Goal: Task Accomplishment & Management: Manage account settings

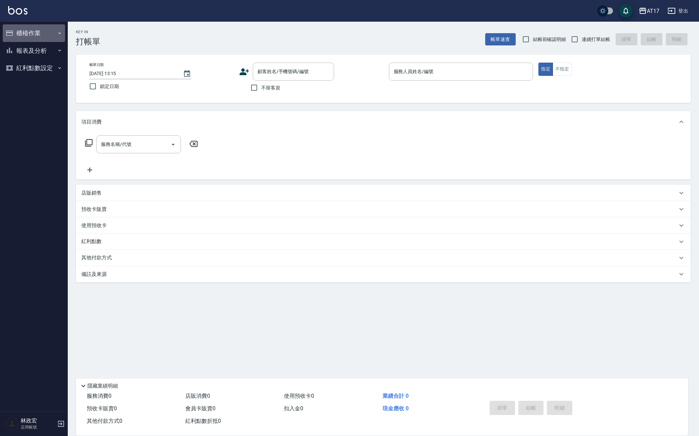
click at [38, 31] on button "櫃檯作業" at bounding box center [34, 33] width 62 height 18
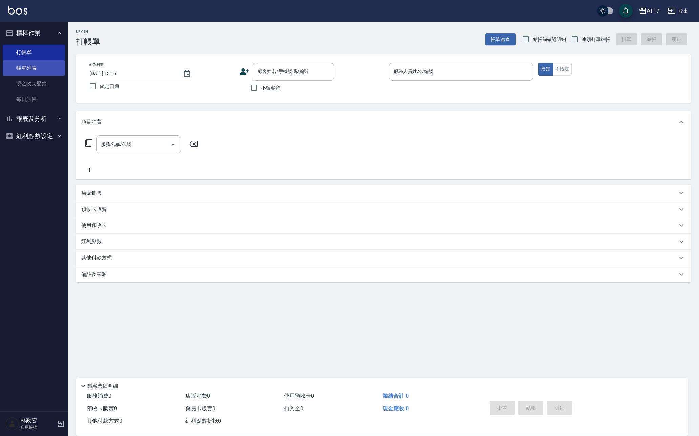
click at [26, 65] on link "帳單列表" at bounding box center [34, 68] width 62 height 16
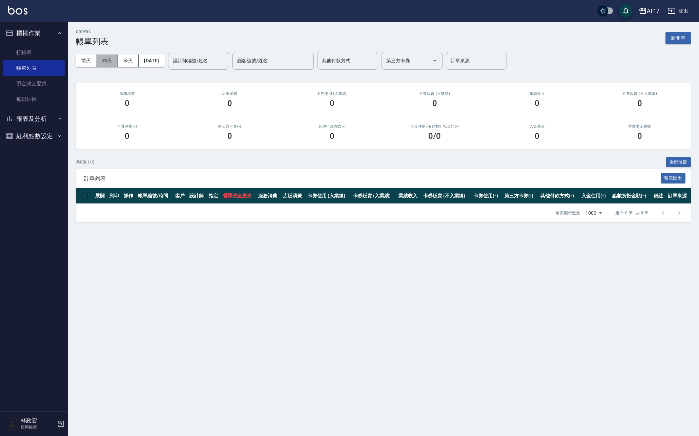
click at [107, 62] on button "昨天" at bounding box center [107, 61] width 21 height 13
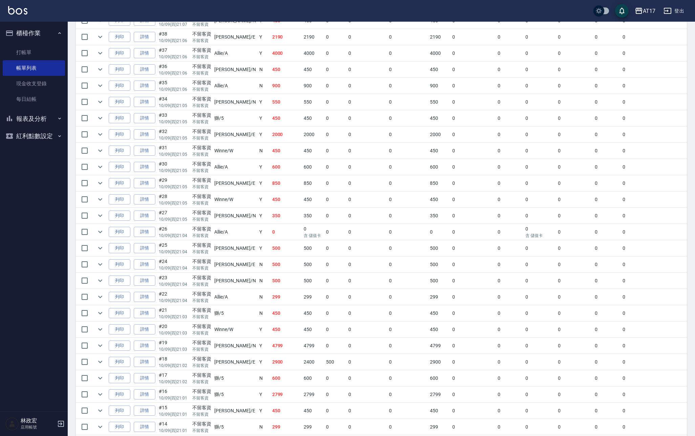
scroll to position [312, 0]
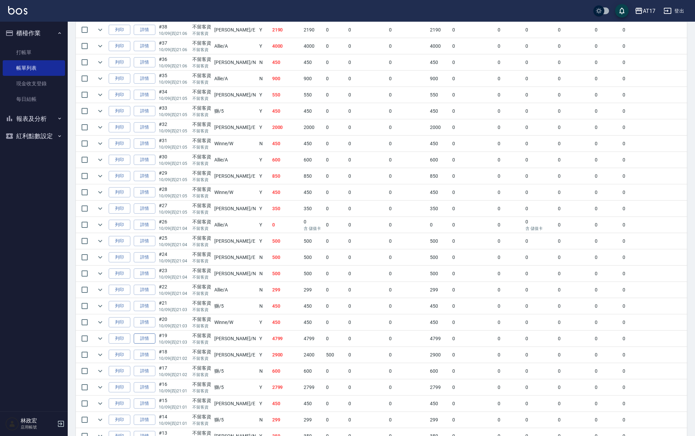
click at [155, 339] on link "詳情" at bounding box center [145, 339] width 22 height 11
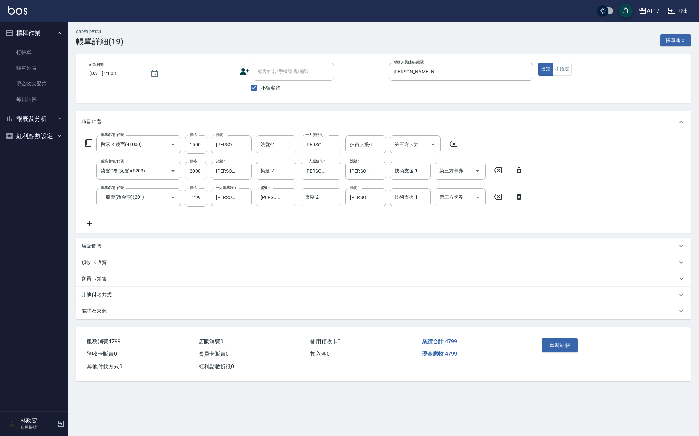
type input "[DATE] 21:03"
checkbox input "true"
type input "[PERSON_NAME]-N"
click at [244, 145] on icon "Clear" at bounding box center [244, 144] width 7 height 7
click at [238, 145] on input "洗髮-1" at bounding box center [231, 145] width 35 height 12
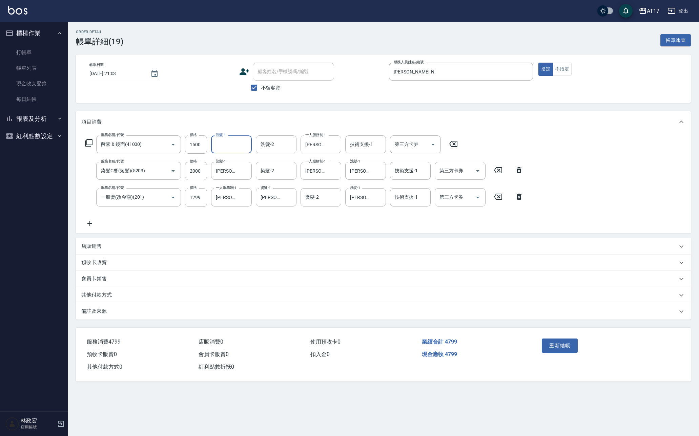
drag, startPoint x: 239, startPoint y: 145, endPoint x: 242, endPoint y: 145, distance: 3.5
click at [239, 145] on input "洗髮-1" at bounding box center [231, 145] width 35 height 12
click at [242, 145] on input "洗髮-1" at bounding box center [231, 145] width 35 height 12
drag, startPoint x: 481, startPoint y: 80, endPoint x: 479, endPoint y: 72, distance: 7.6
click at [481, 79] on div "[PERSON_NAME]-N 服務人員姓名/編號" at bounding box center [461, 72] width 144 height 18
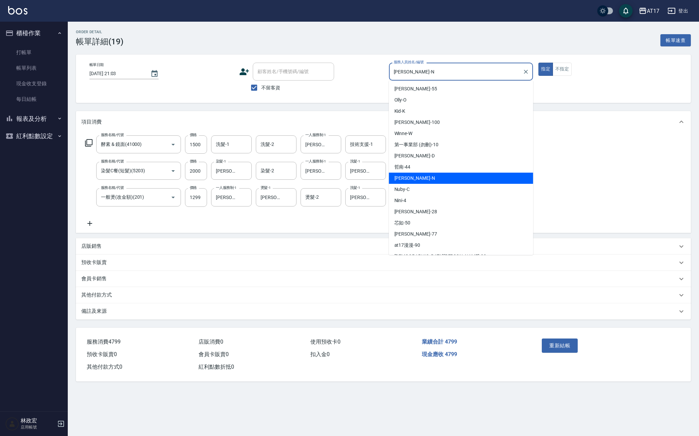
click at [478, 71] on input "[PERSON_NAME]-N" at bounding box center [456, 72] width 128 height 12
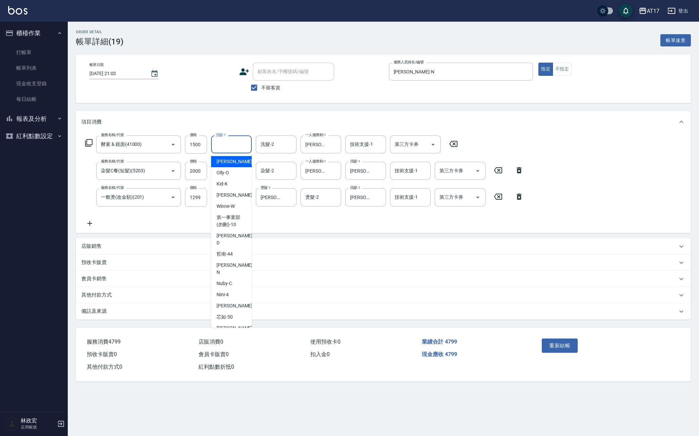
click at [229, 147] on input "洗髮-1" at bounding box center [231, 145] width 35 height 12
type input "[PERSON_NAME]-25"
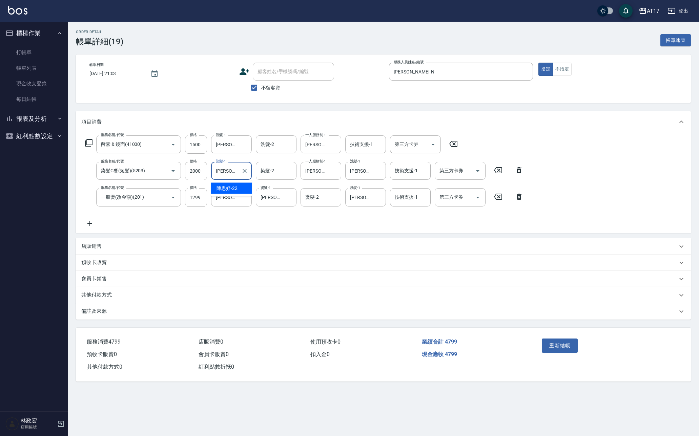
type input "陳"
type input "[PERSON_NAME]-25"
type input "陳"
type input "[PERSON_NAME]-25"
click at [376, 197] on icon "Clear" at bounding box center [378, 197] width 7 height 7
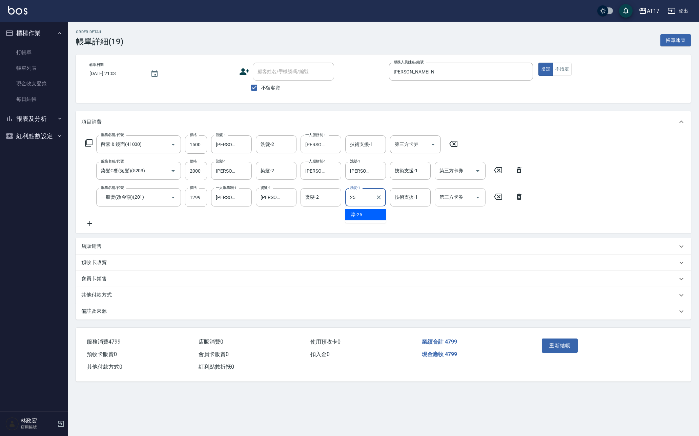
type input "[PERSON_NAME]-25"
click at [289, 199] on icon "Clear" at bounding box center [289, 197] width 7 height 7
type input "[PERSON_NAME]-25"
click at [553, 344] on button "重新結帳" at bounding box center [560, 346] width 36 height 14
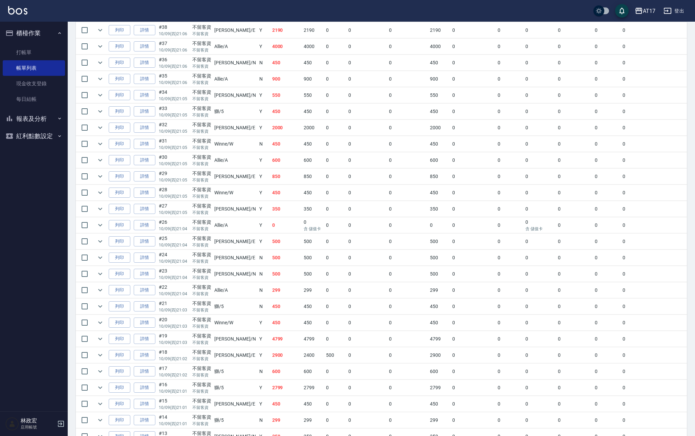
scroll to position [325, 0]
